Goal: Book appointment/travel/reservation

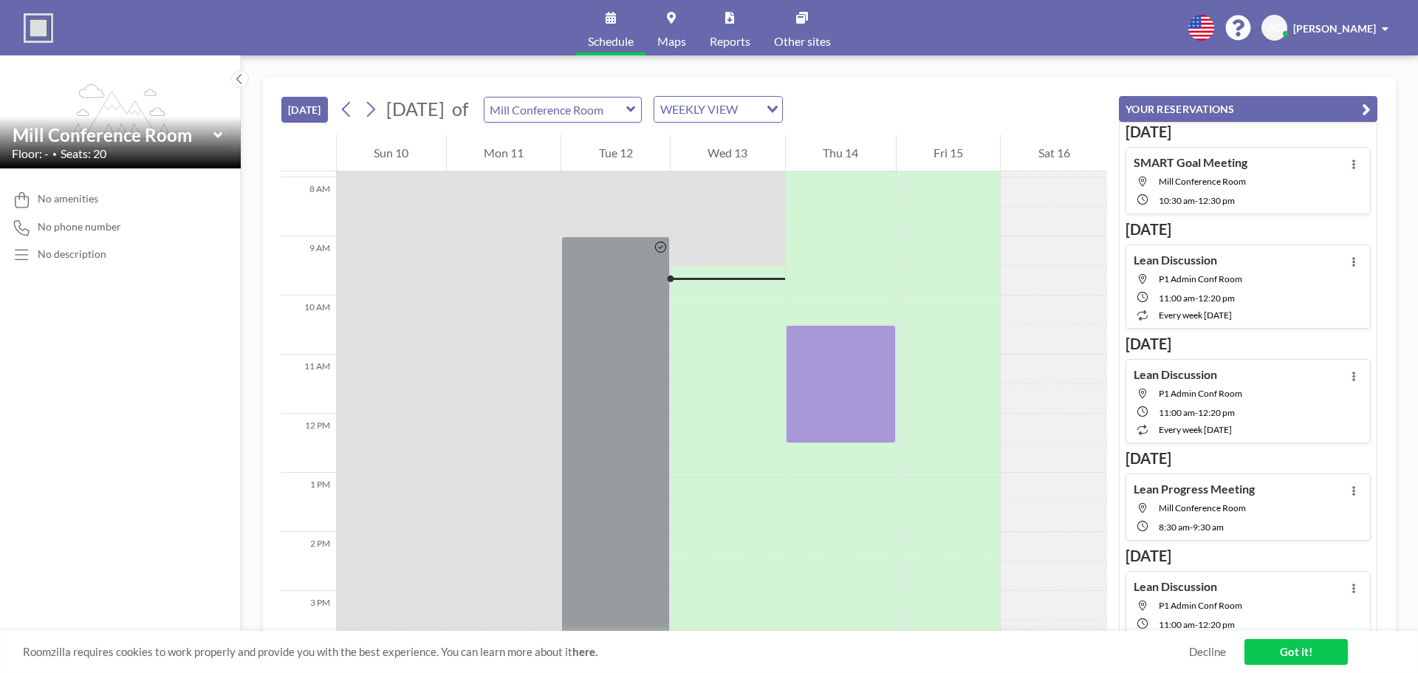
scroll to position [532, 0]
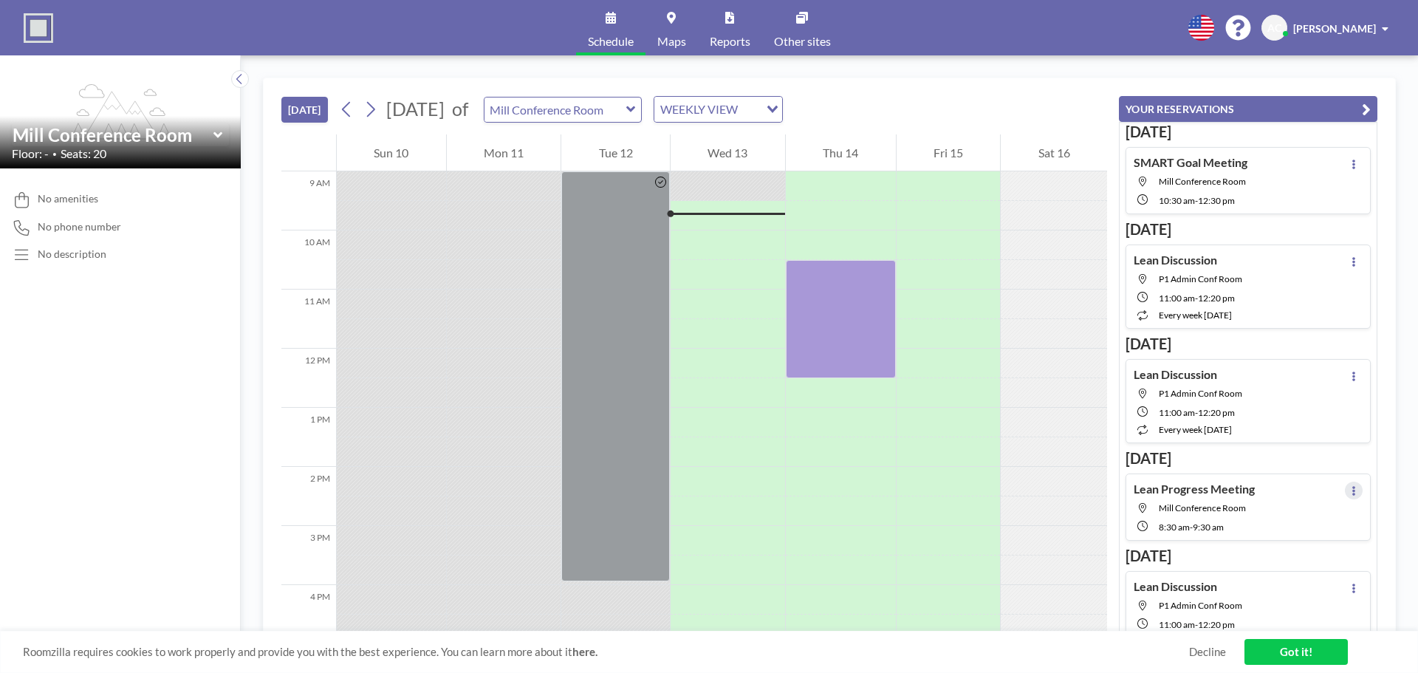
click at [1350, 491] on icon at bounding box center [1353, 491] width 6 height 10
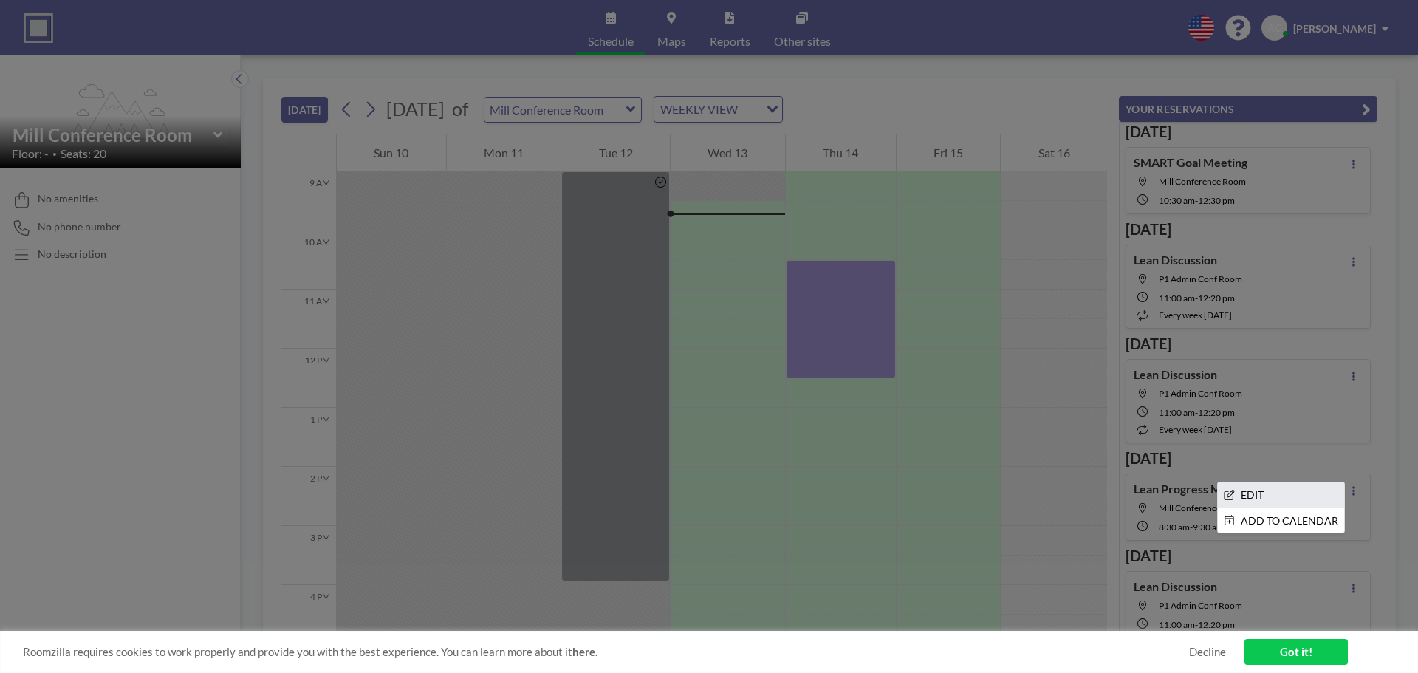
click at [1277, 495] on li "EDIT" at bounding box center [1281, 494] width 126 height 25
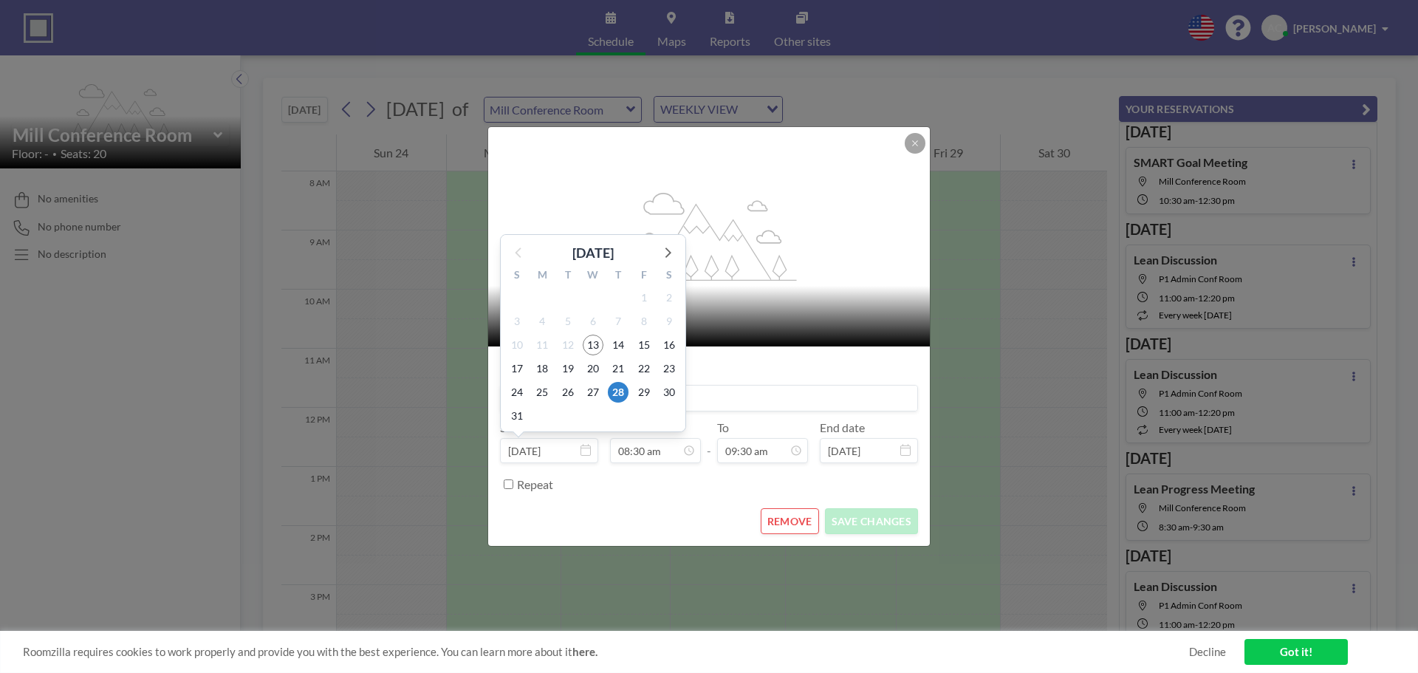
scroll to position [447, 0]
click at [581, 448] on icon at bounding box center [585, 450] width 10 height 12
click at [555, 453] on input "[DATE]" at bounding box center [549, 450] width 98 height 25
click at [571, 394] on span "26" at bounding box center [567, 392] width 21 height 21
type input "[DATE]"
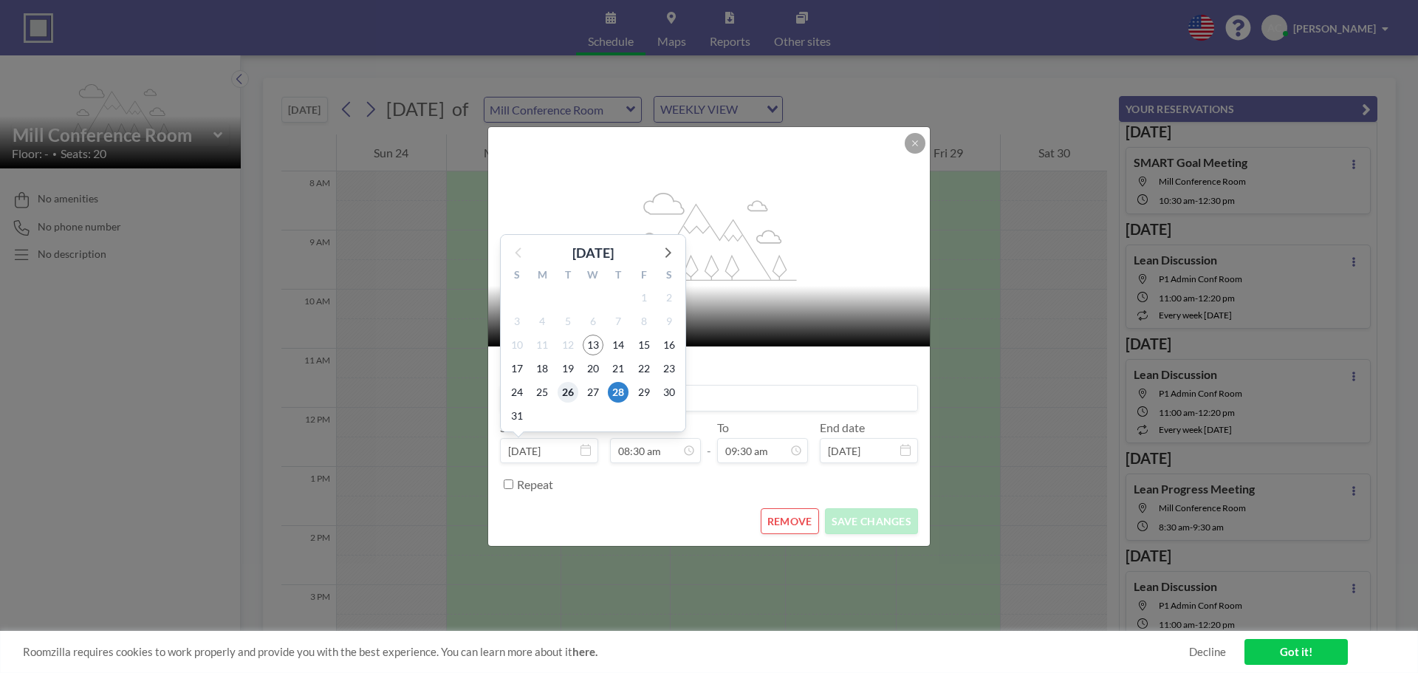
type input "[DATE]"
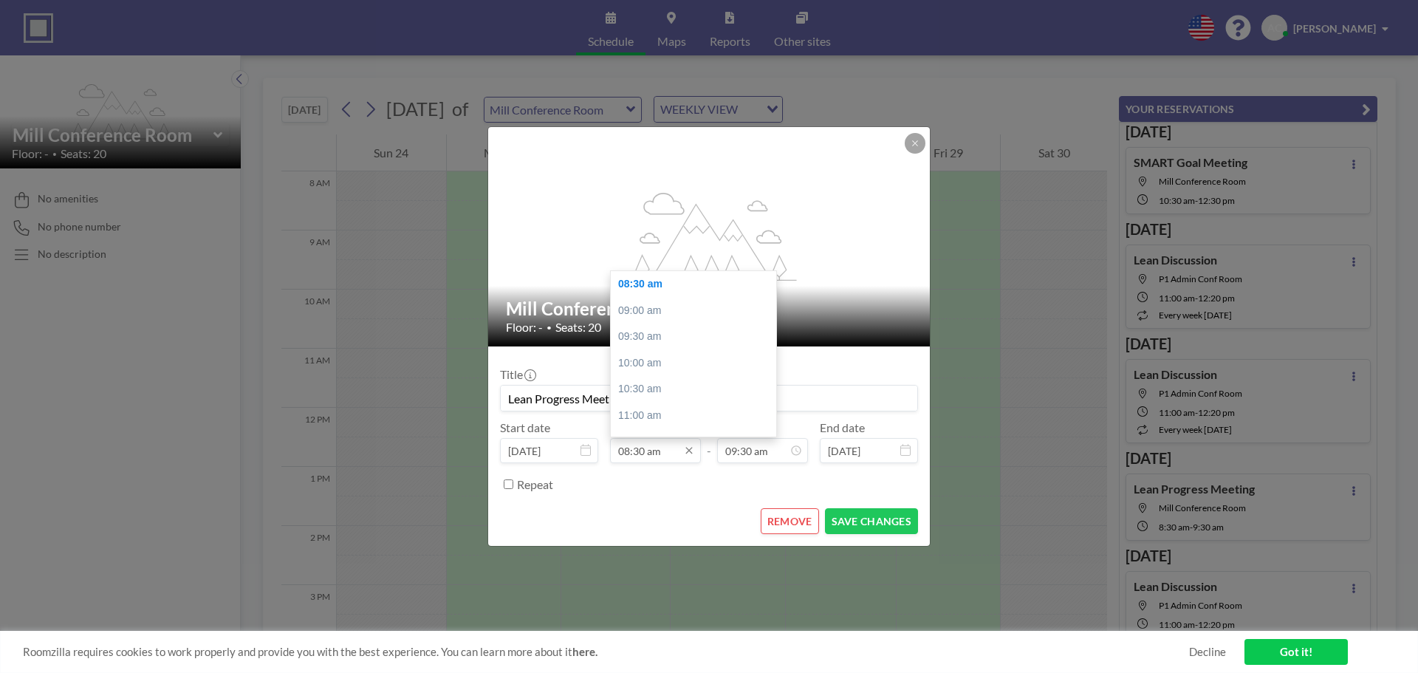
click at [663, 453] on input "08:30 am" at bounding box center [655, 450] width 91 height 25
click at [642, 360] on div "10:00 am" at bounding box center [697, 363] width 173 height 27
type input "10:00 am"
type input "10:30 am"
type input "[DATE]"
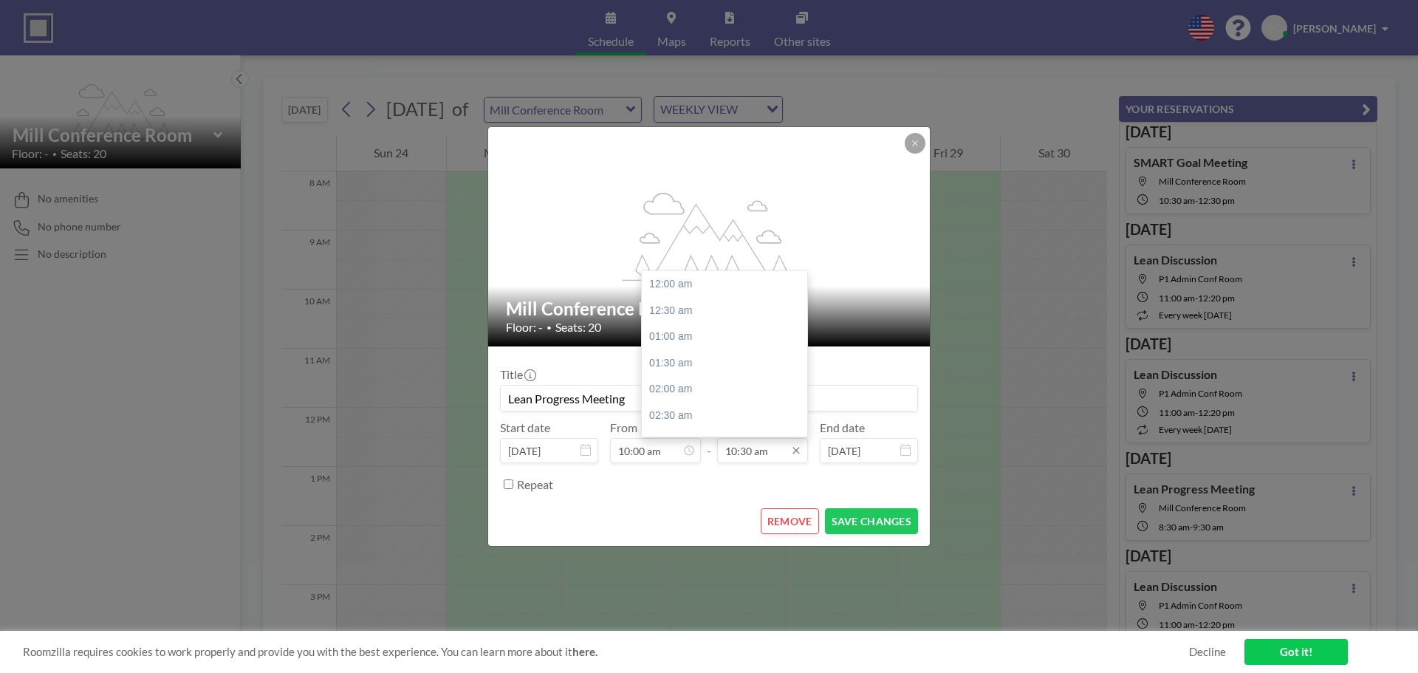
scroll to position [552, 0]
click at [748, 454] on input "10:30 am" at bounding box center [762, 450] width 91 height 25
click at [676, 310] on div "11:00 am" at bounding box center [728, 311] width 173 height 27
type input "11:00 am"
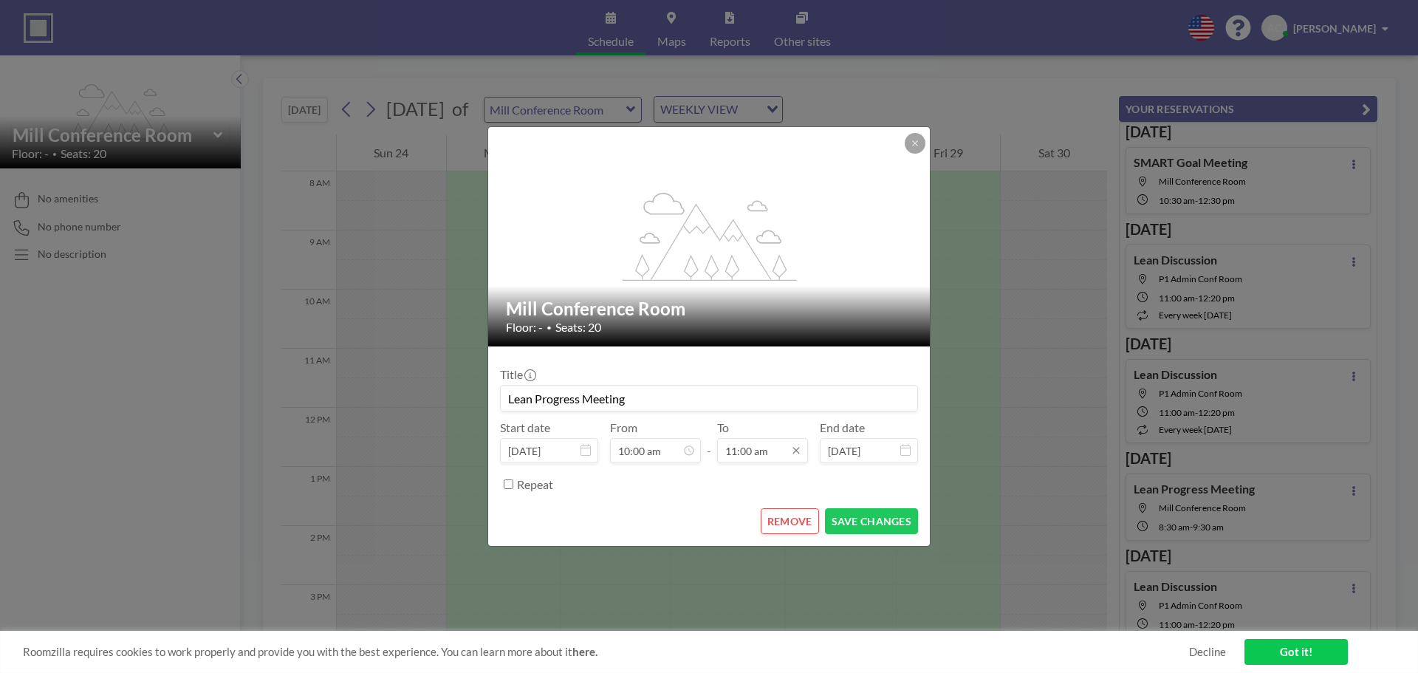
scroll to position [578, 0]
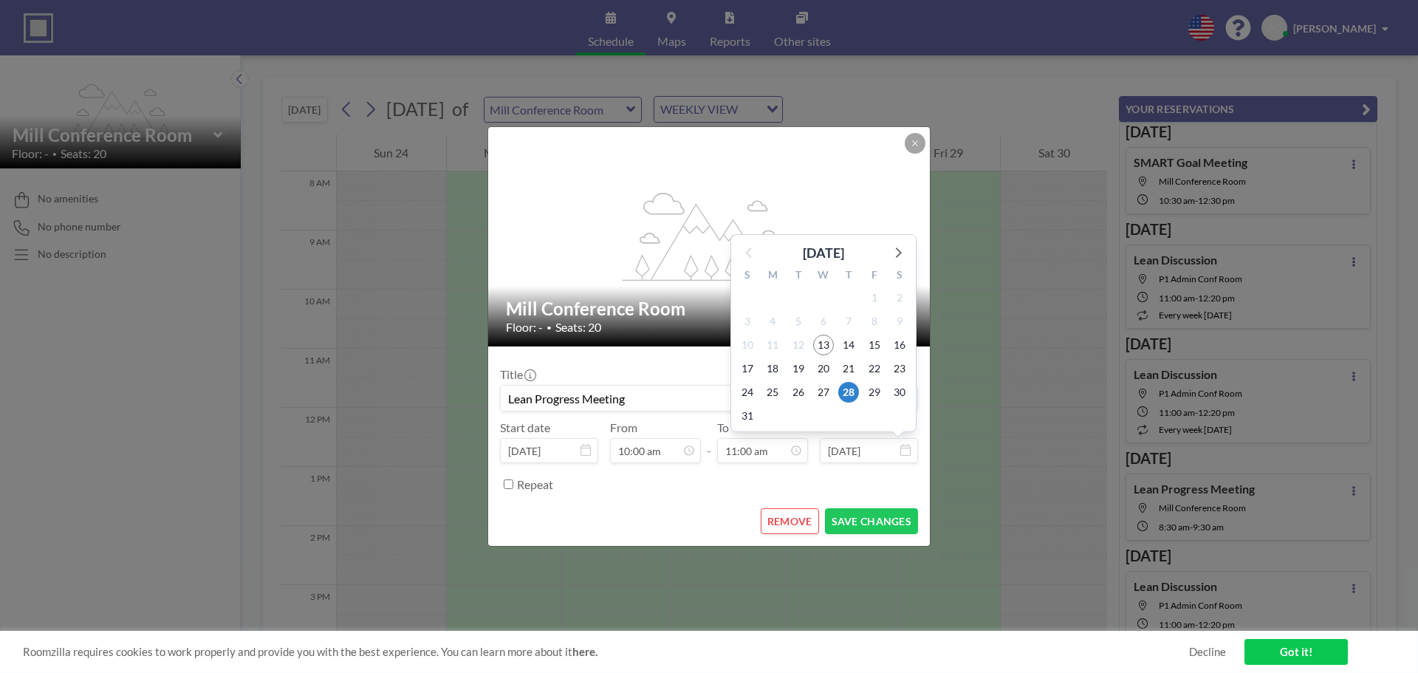
click at [883, 452] on input "[DATE]" at bounding box center [869, 450] width 98 height 25
click at [797, 391] on span "26" at bounding box center [798, 392] width 21 height 21
type input "[DATE]"
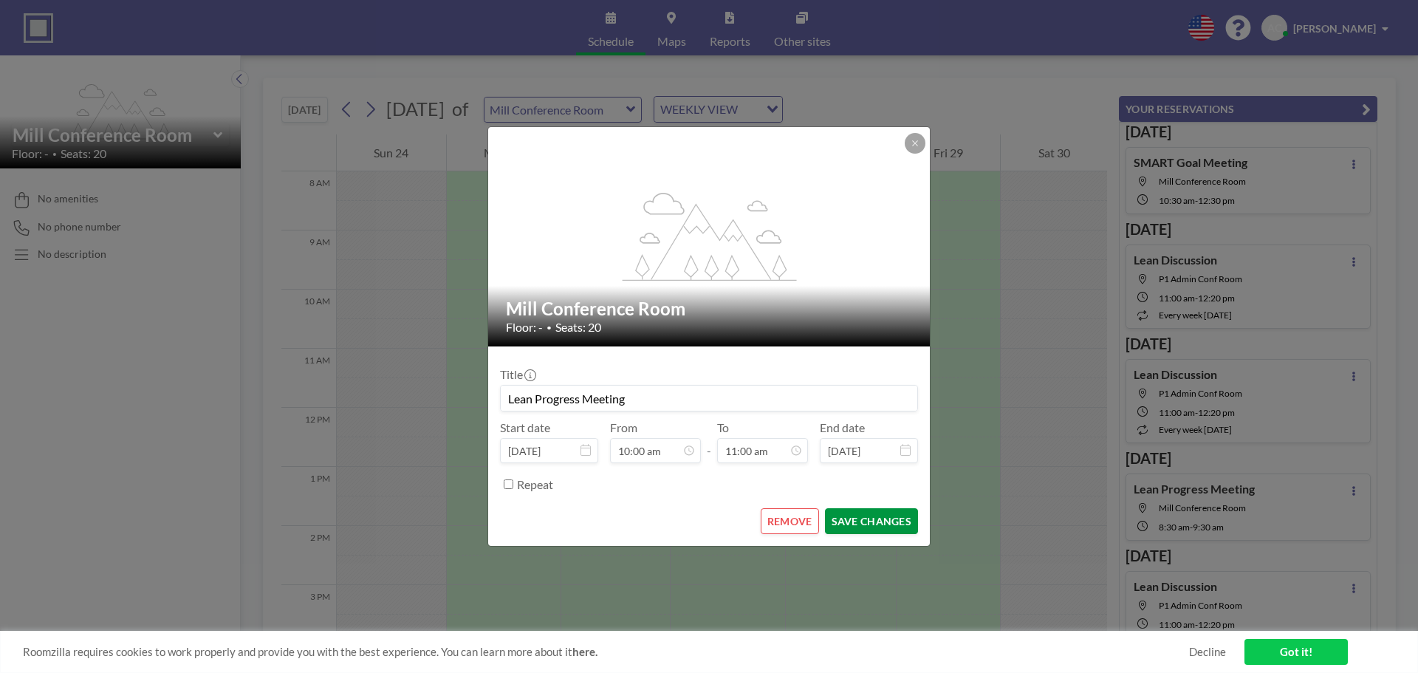
click at [876, 523] on button "SAVE CHANGES" at bounding box center [871, 521] width 93 height 26
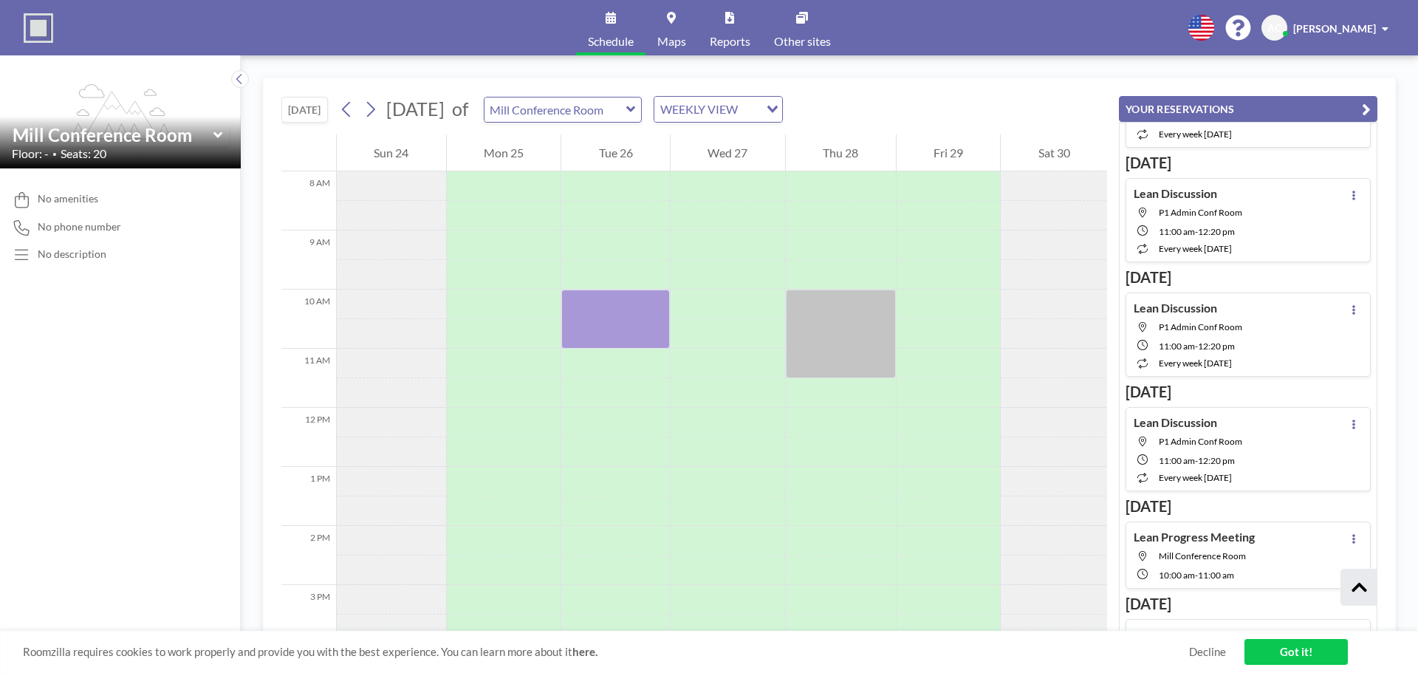
scroll to position [517, 0]
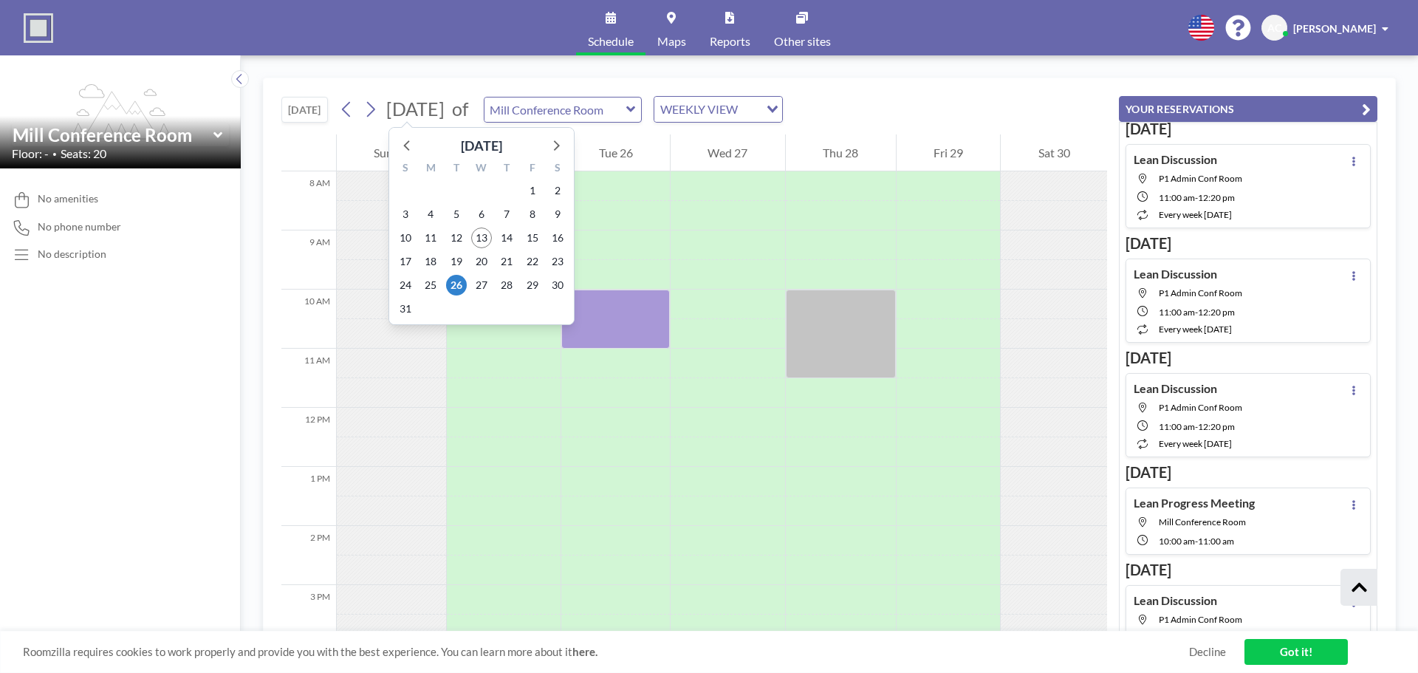
click at [400, 111] on span "[DATE]" at bounding box center [415, 108] width 58 height 22
click at [555, 142] on icon at bounding box center [557, 145] width 6 height 10
click at [509, 263] on span "25" at bounding box center [506, 261] width 21 height 21
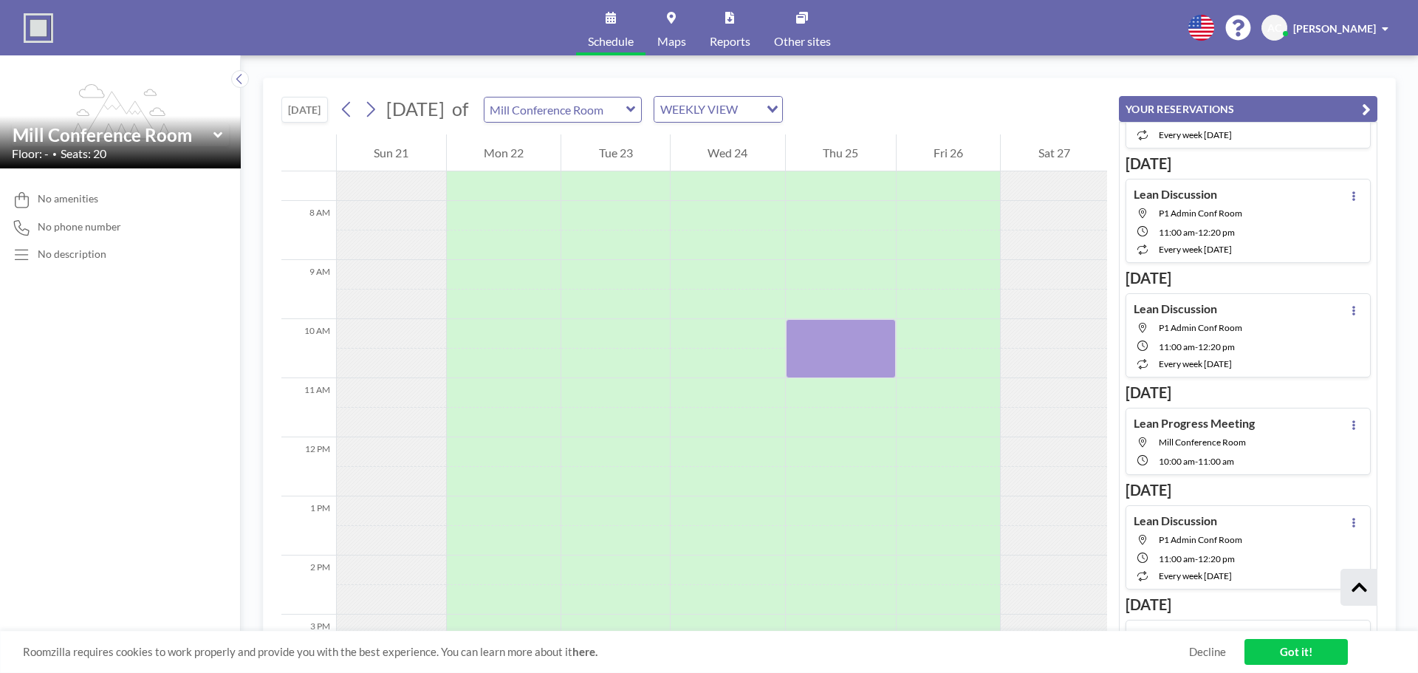
scroll to position [1184, 0]
